Goal: Communication & Community: Answer question/provide support

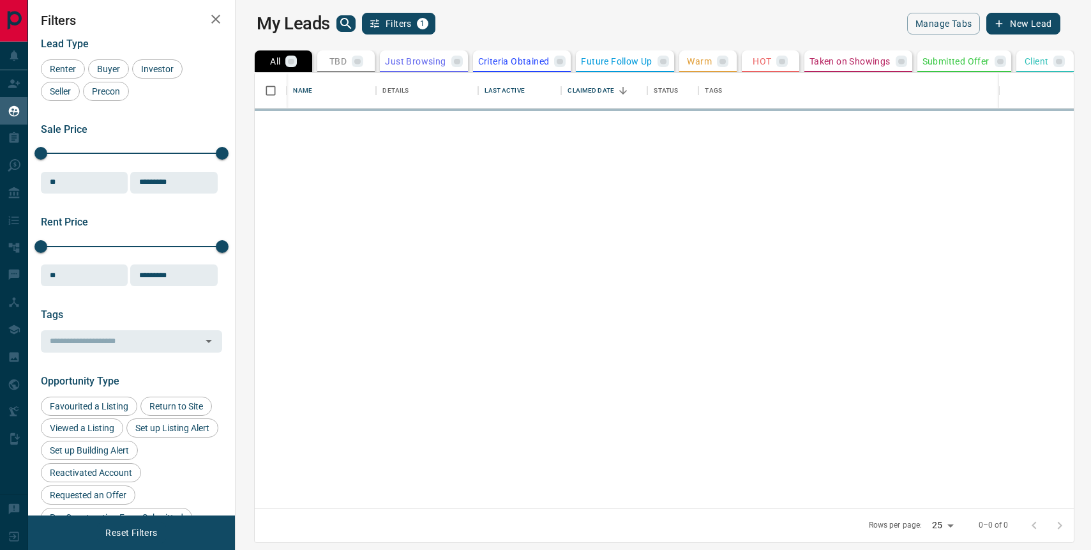
scroll to position [435, 850]
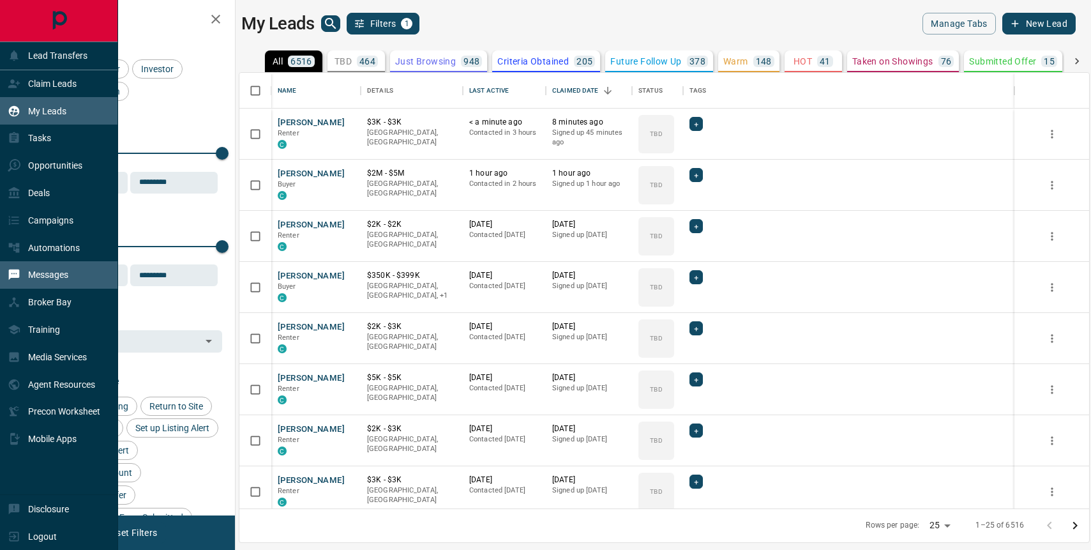
click at [65, 283] on div "Messages" at bounding box center [38, 274] width 61 height 21
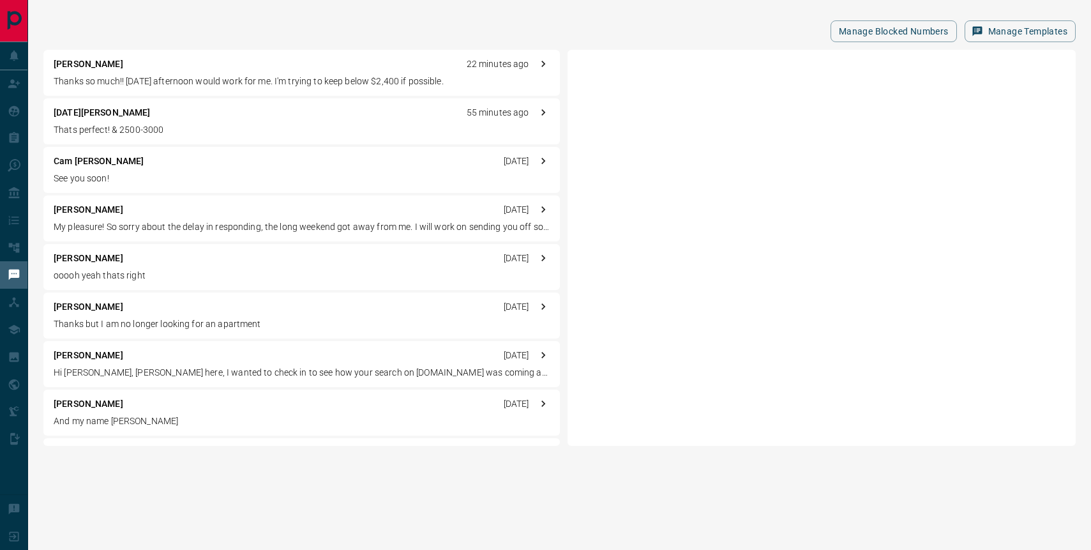
click at [156, 86] on p "Thanks so much!! [DATE] afternoon would work for me. I'm trying to keep below $…" at bounding box center [302, 81] width 496 height 13
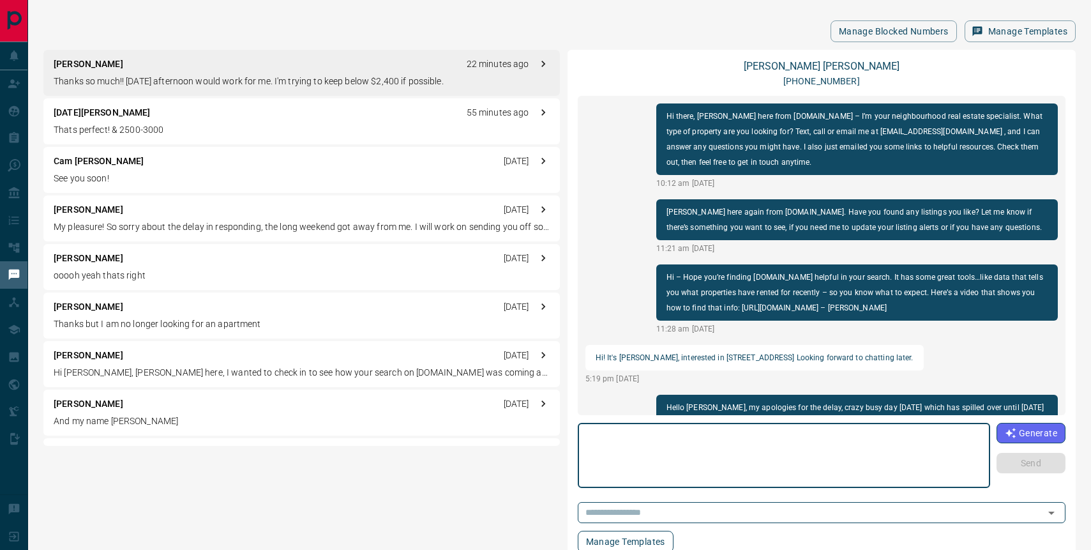
scroll to position [222, 0]
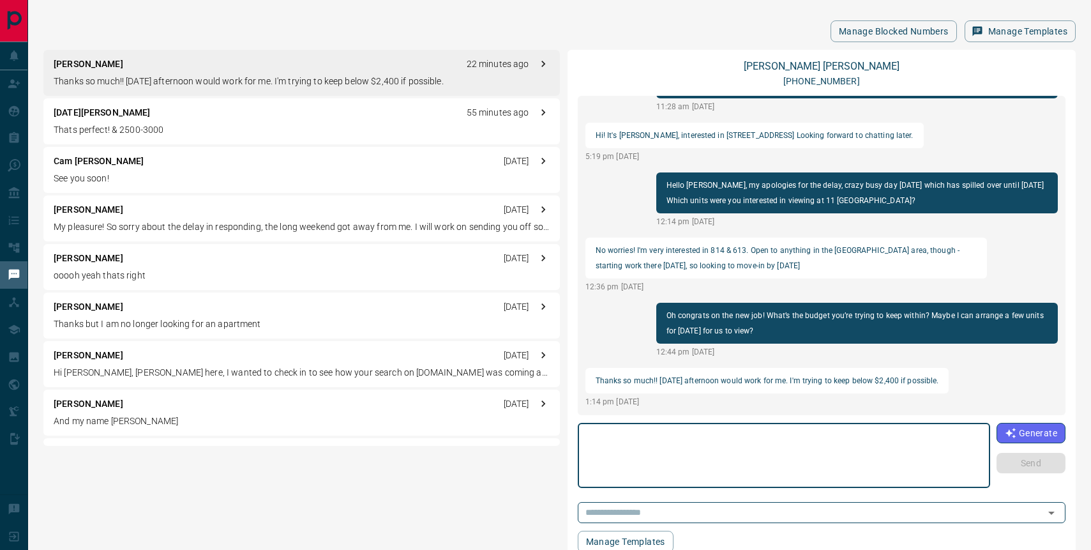
click at [701, 479] on textarea at bounding box center [784, 455] width 395 height 54
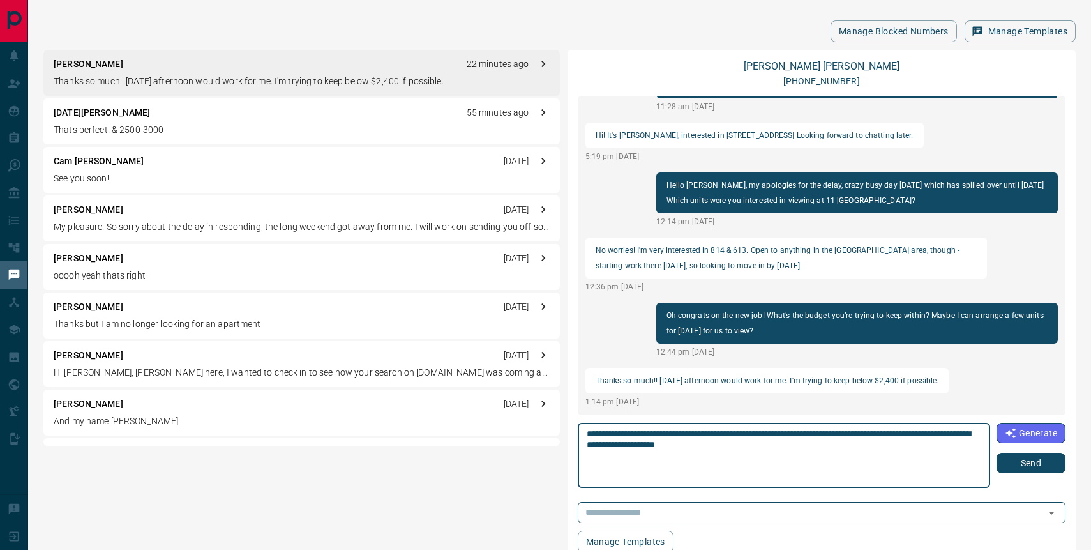
type textarea "**********"
click at [1011, 456] on button "Send" at bounding box center [1030, 463] width 69 height 20
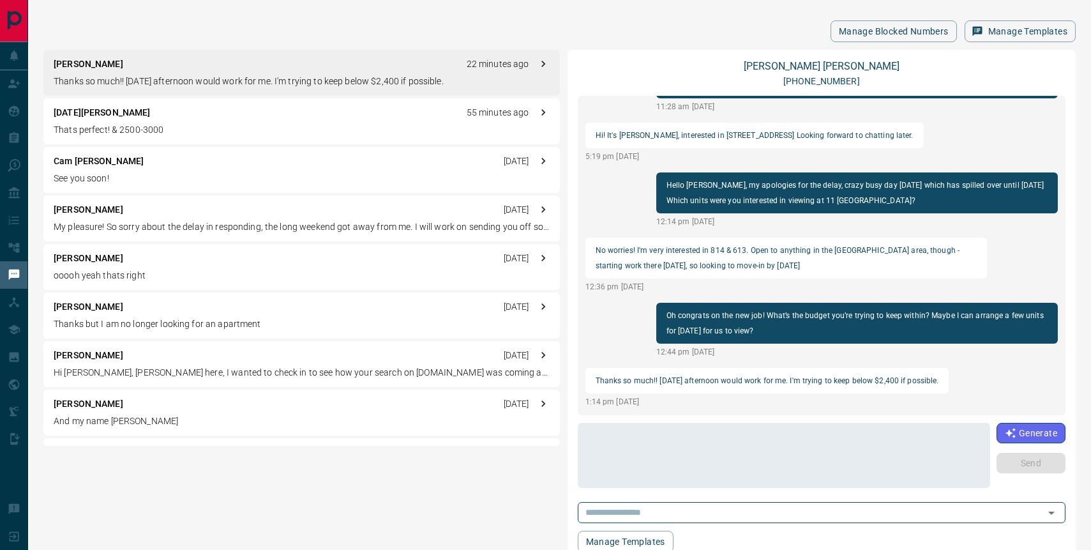
scroll to position [287, 0]
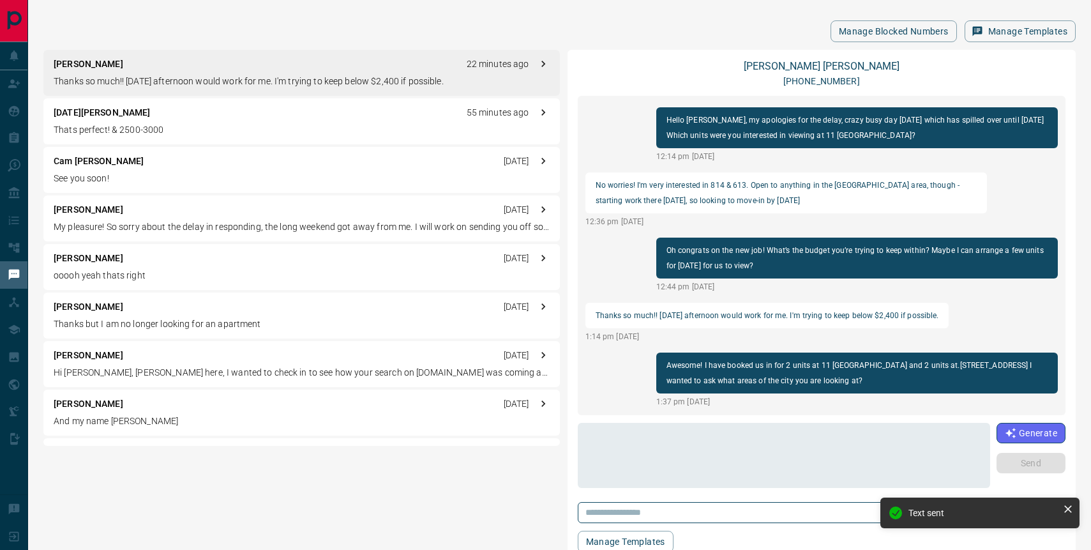
click at [158, 121] on div "[DATE][PERSON_NAME] 55 minutes ago Thats perfect! & 2500-3000" at bounding box center [301, 121] width 516 height 46
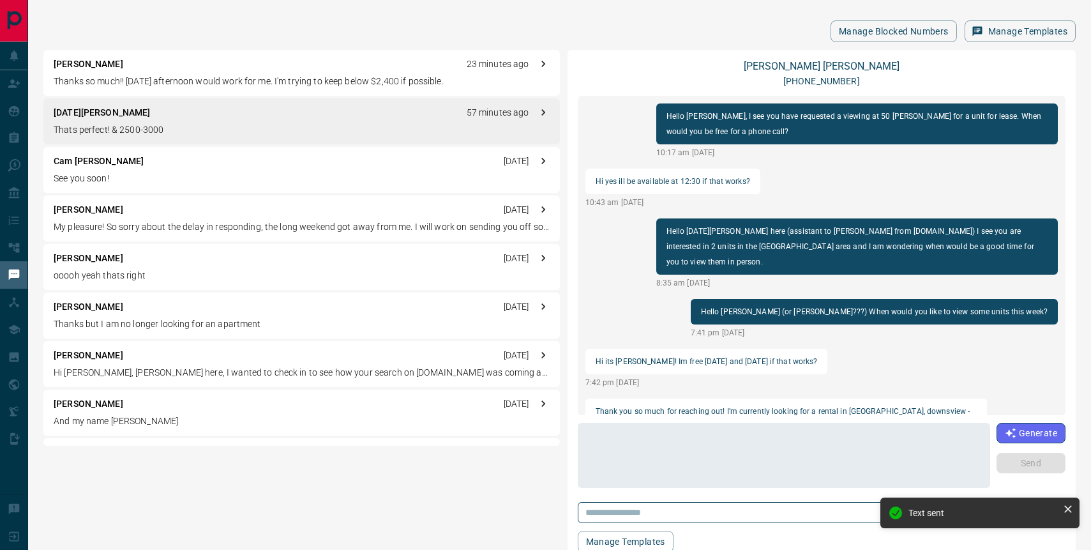
scroll to position [735, 0]
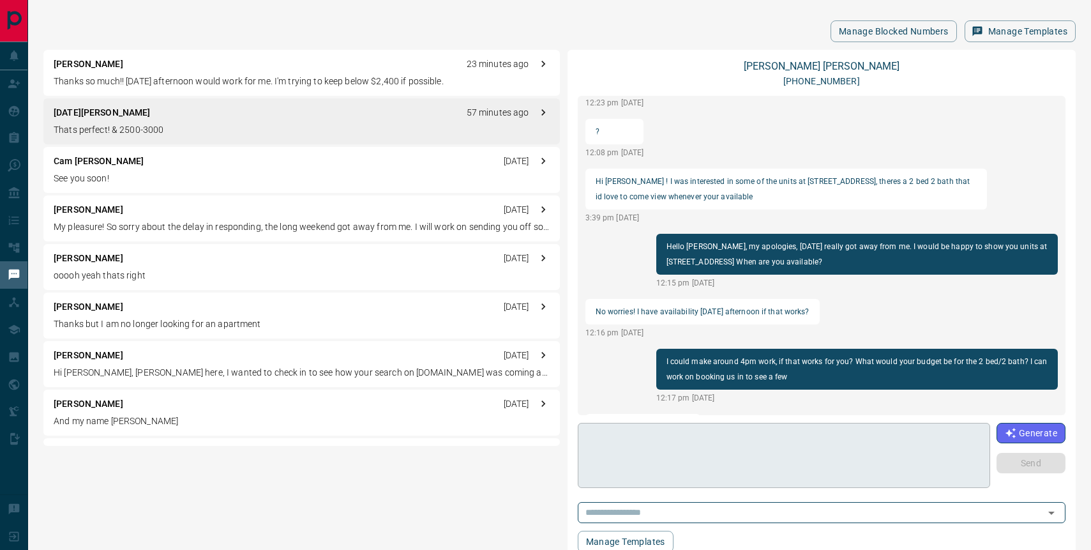
click at [724, 456] on textarea at bounding box center [784, 455] width 394 height 54
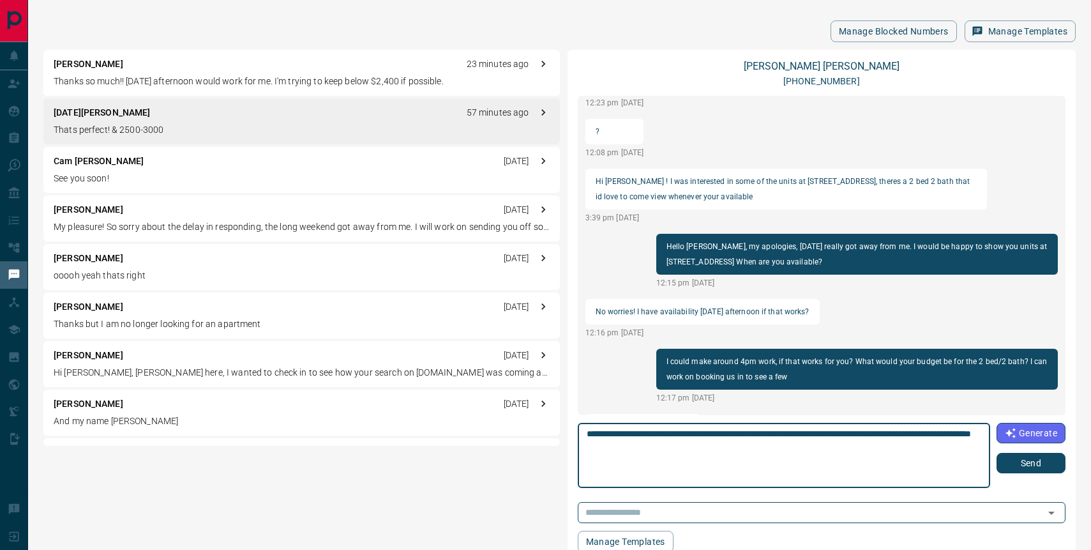
type textarea "**********"
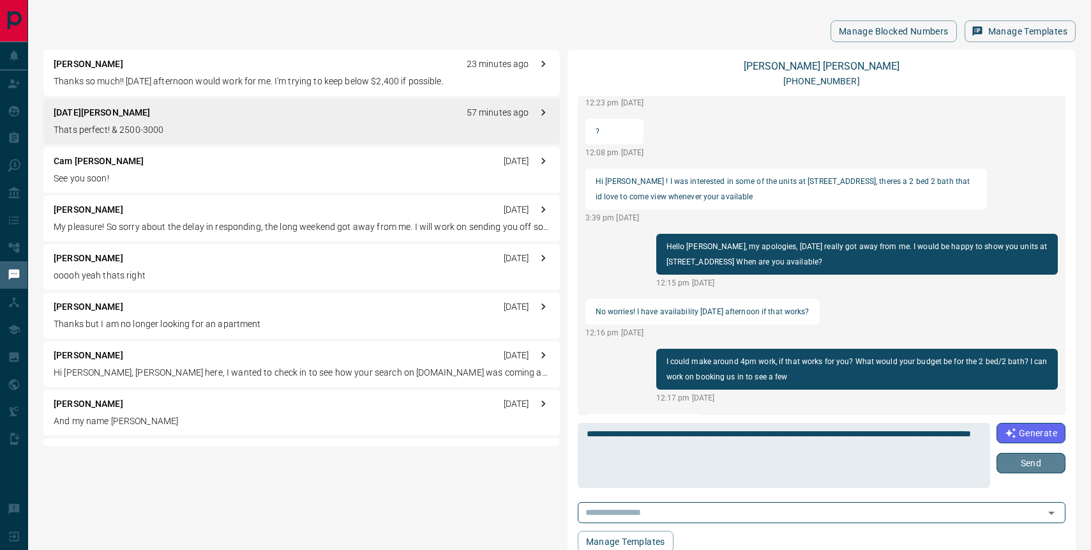
click at [1045, 458] on button "Send" at bounding box center [1030, 463] width 69 height 20
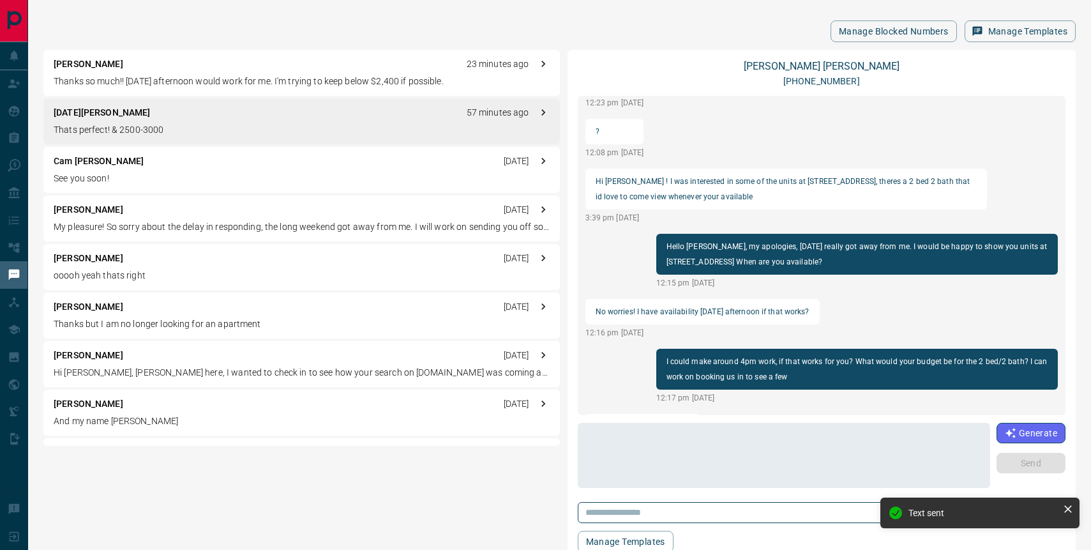
scroll to position [801, 0]
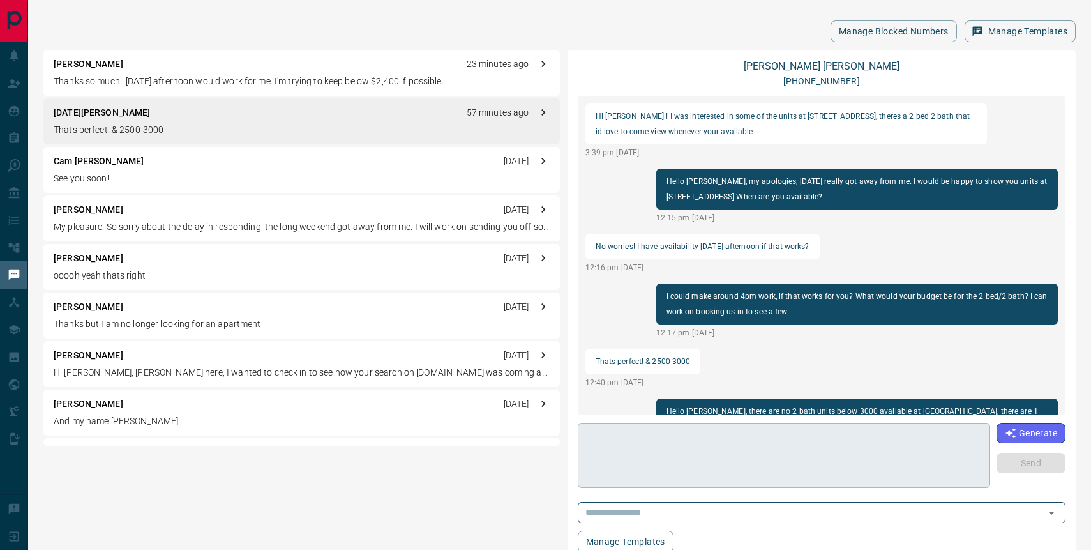
click at [721, 438] on textarea at bounding box center [784, 455] width 394 height 54
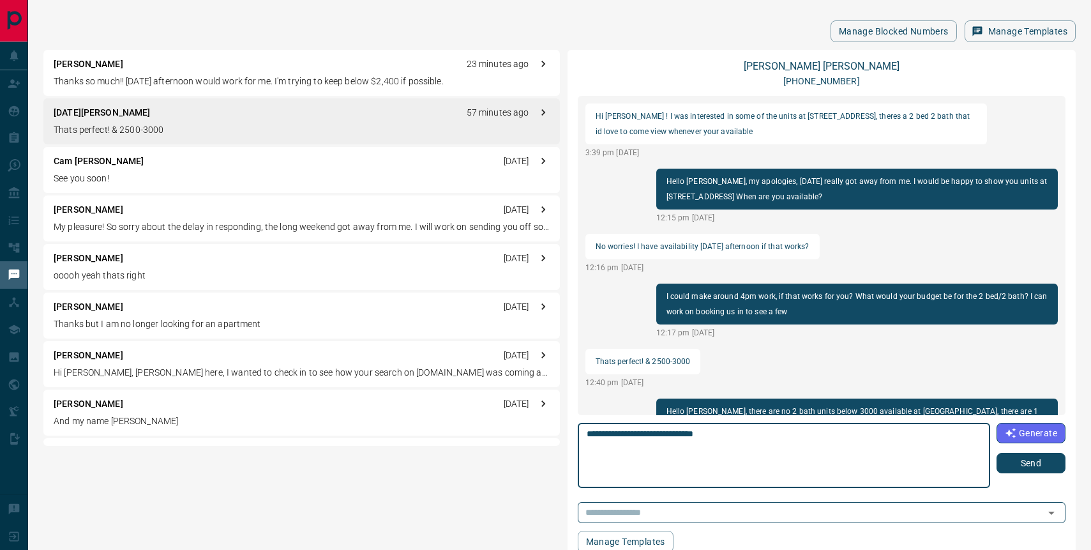
type textarea "**********"
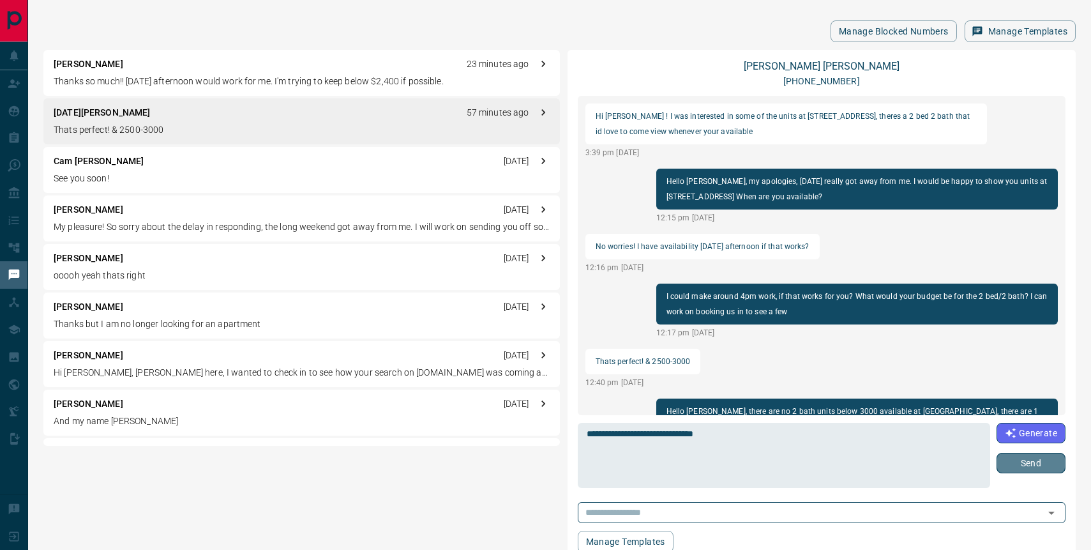
click at [1004, 457] on button "Send" at bounding box center [1030, 463] width 69 height 20
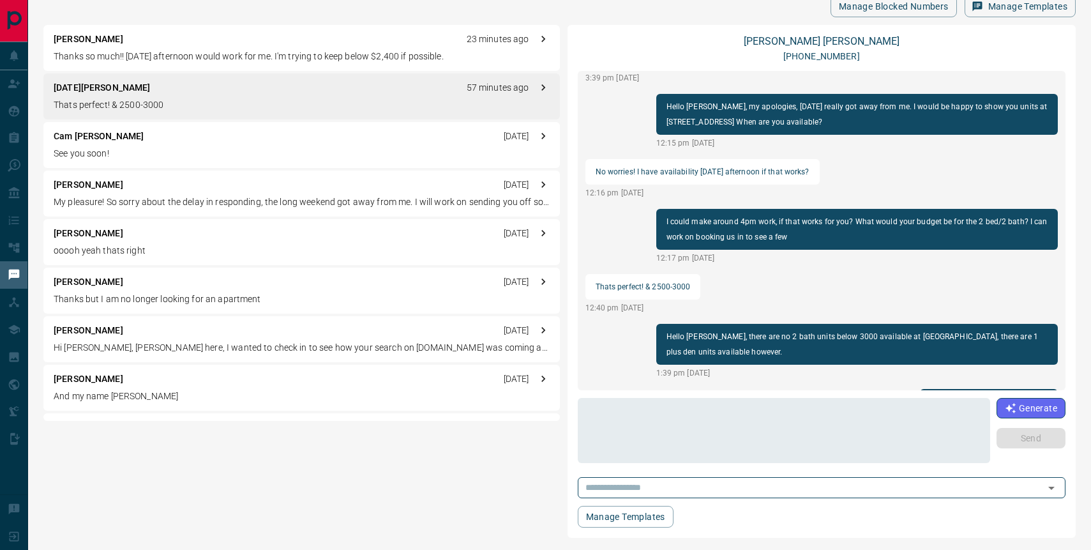
scroll to position [900, 0]
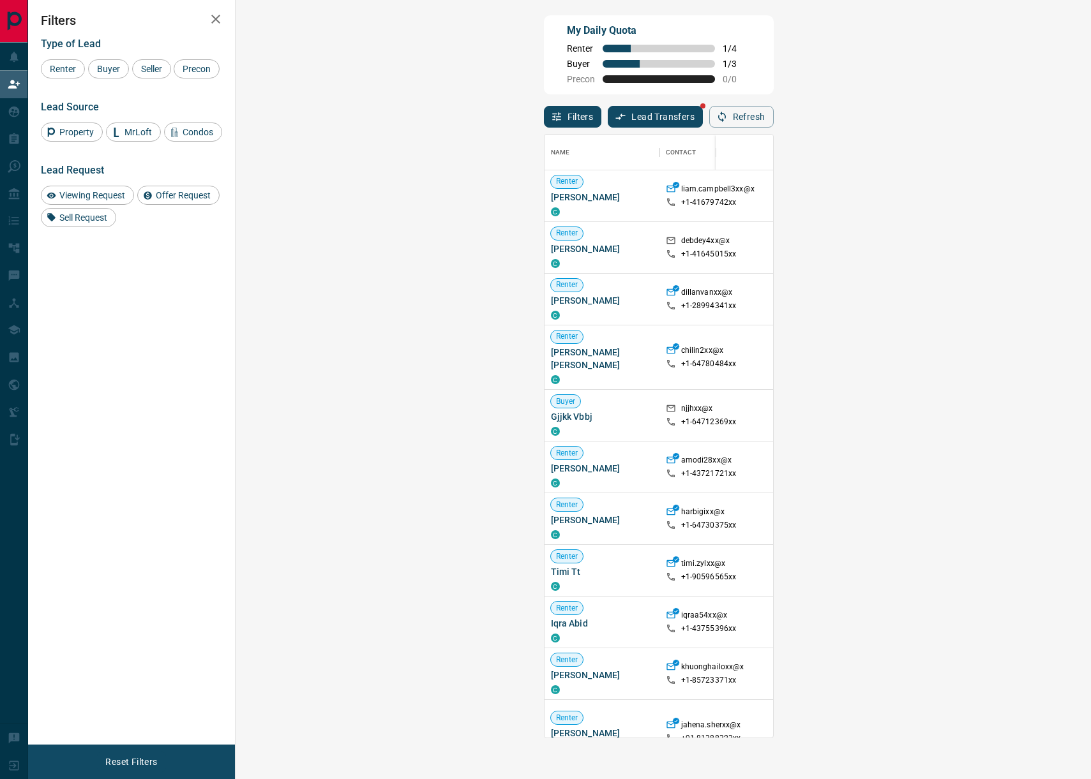
scroll to position [603, 828]
click at [774, 112] on button "Refresh" at bounding box center [741, 117] width 64 height 22
